Goal: Communication & Community: Ask a question

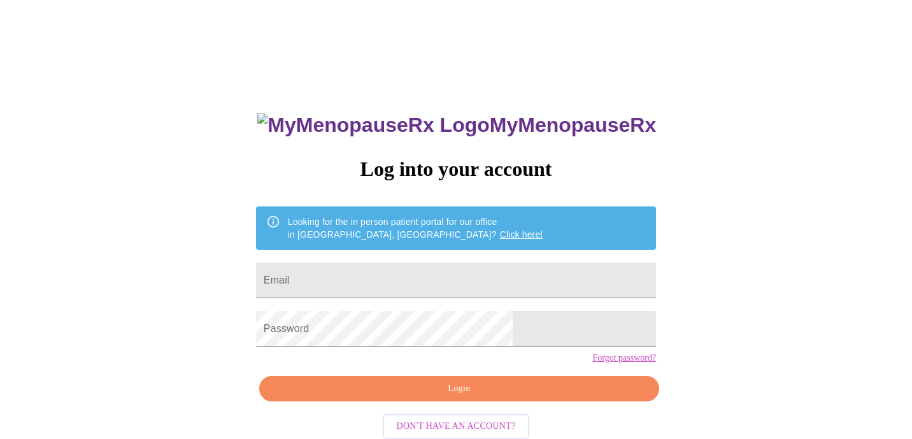
type input "[EMAIL_ADDRESS][DOMAIN_NAME]"
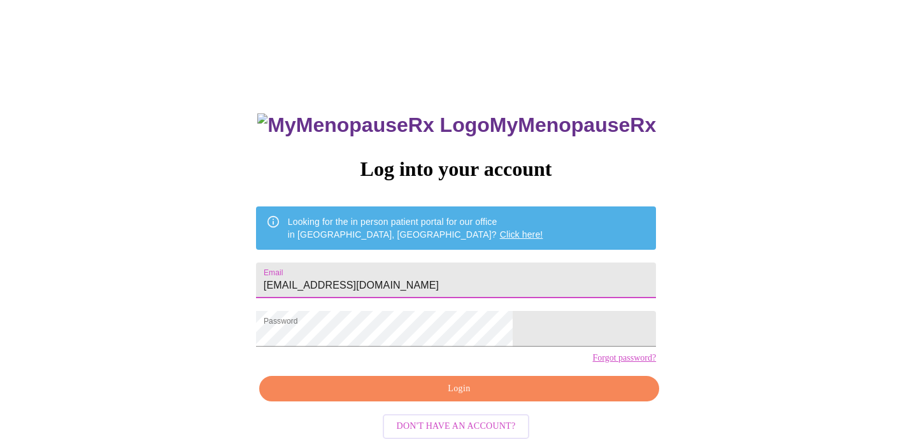
click at [428, 397] on span "Login" at bounding box center [459, 389] width 371 height 16
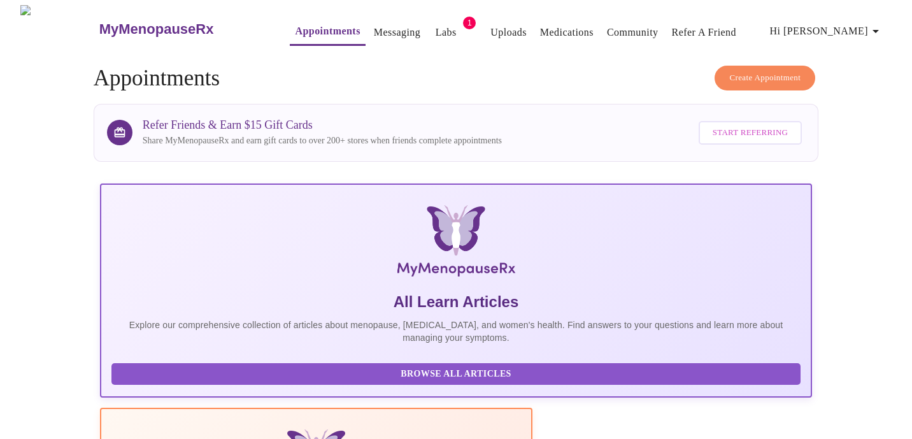
click at [374, 25] on link "Messaging" at bounding box center [397, 33] width 47 height 18
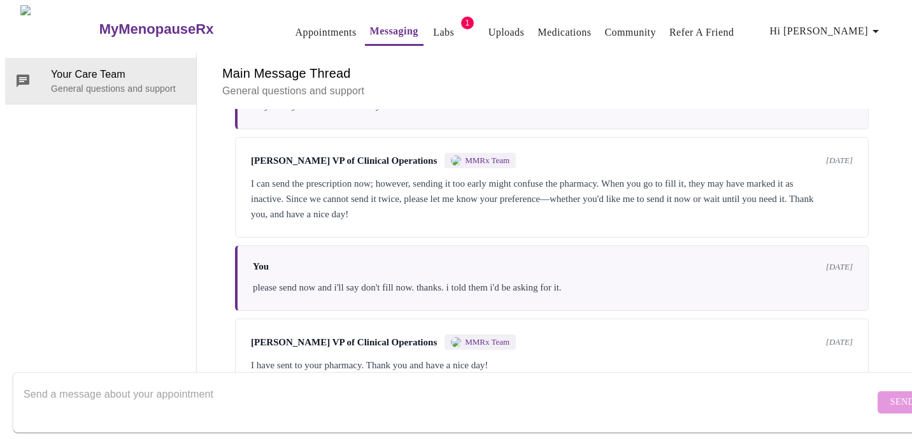
scroll to position [4291, 0]
click at [306, 382] on textarea "Send a message about your appointment" at bounding box center [449, 402] width 851 height 41
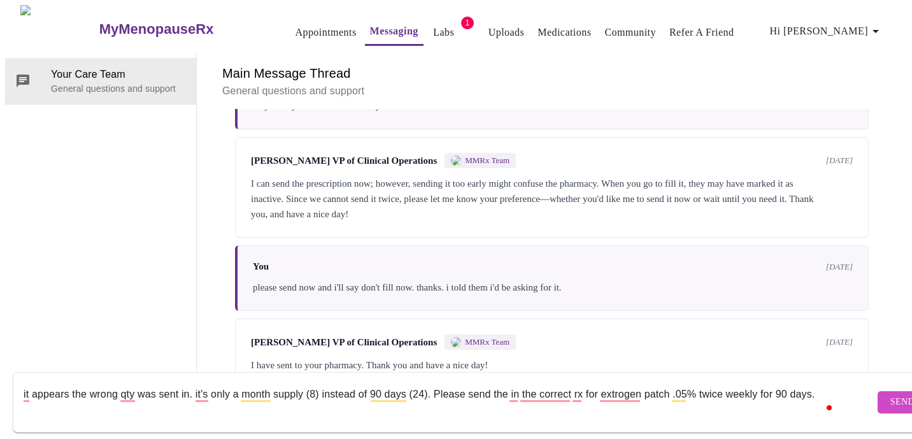
click at [434, 382] on textarea "it appears the wrong qty was sent in. it's only a month supply (8) instead of 9…" at bounding box center [449, 402] width 851 height 41
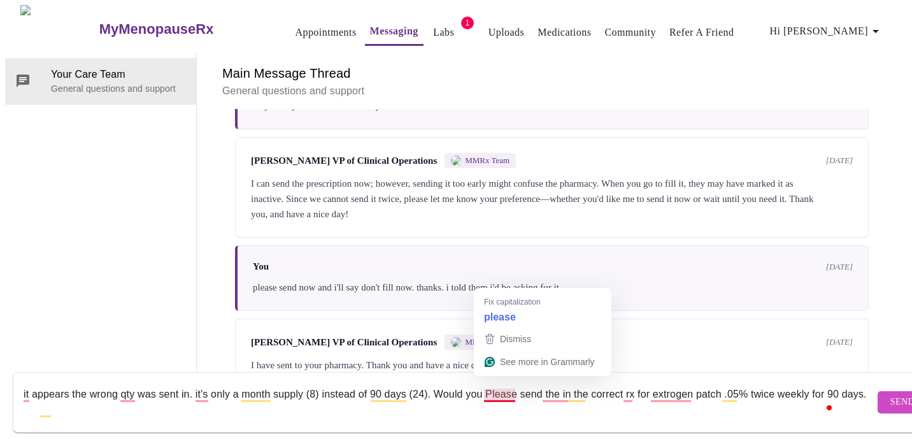
click at [487, 382] on textarea "it appears the wrong qty was sent in. it's only a month supply (8) instead of 9…" at bounding box center [449, 402] width 851 height 41
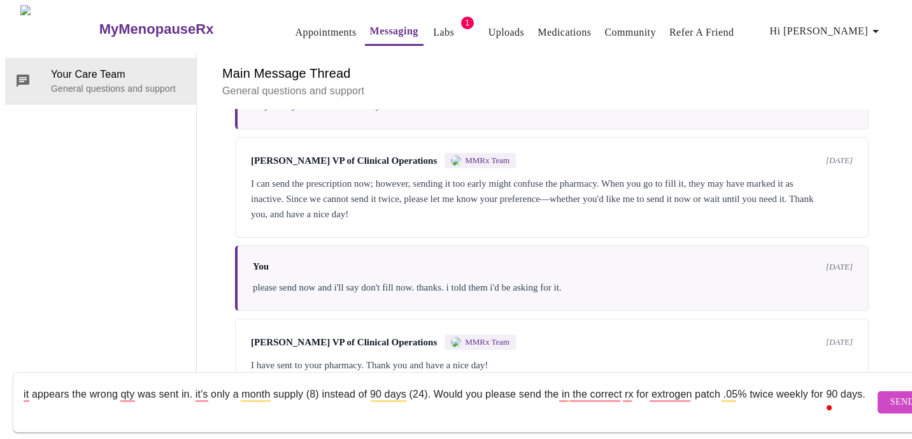
click at [520, 384] on textarea "it appears the wrong qty was sent in. it's only a month supply (8) instead of 9…" at bounding box center [449, 402] width 851 height 41
click at [516, 383] on textarea "it appears the wrong qty was sent in. it's only a month supply (8) instead of 9…" at bounding box center [449, 402] width 851 height 41
type textarea "it appears the wrong qty was sent in. it's only a month supply (8) instead of 9…"
click at [879, 391] on button "Send" at bounding box center [903, 402] width 50 height 22
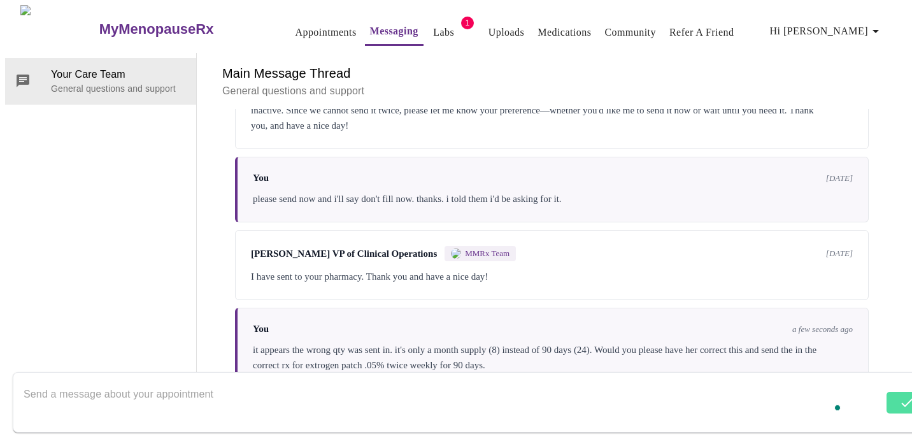
scroll to position [4384, 0]
